Goal: Find specific page/section: Find specific page/section

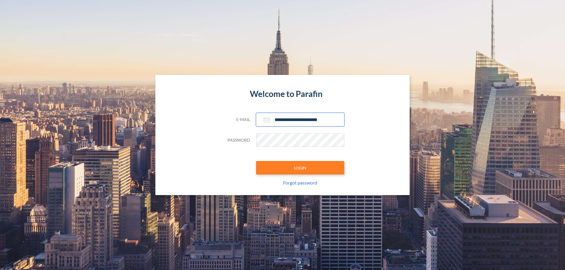
type input "**********"
click at [300, 168] on button "LOGIN" at bounding box center [300, 168] width 88 height 14
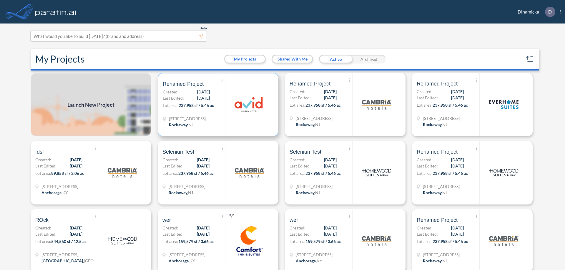
scroll to position [1, 0]
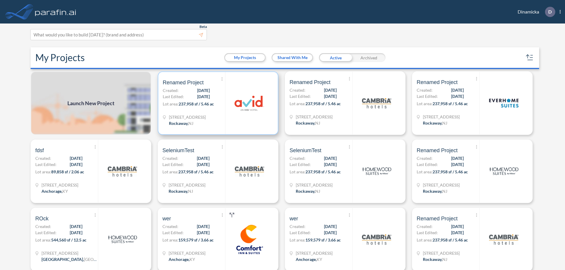
click at [217, 103] on p "Lot area: 237,958 sf / 5.46 ac" at bounding box center [194, 105] width 62 height 9
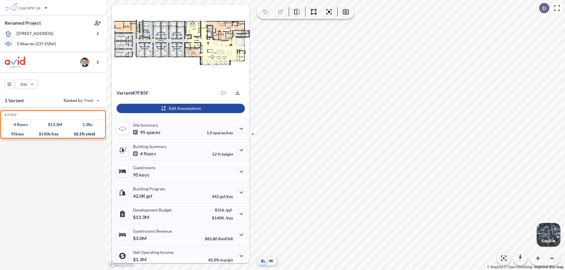
scroll to position [24, 0]
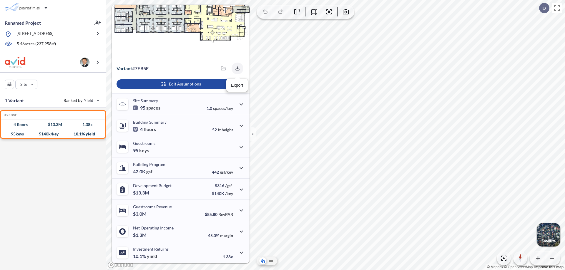
click at [236, 69] on icon "button" at bounding box center [237, 69] width 4 height 4
